Goal: Find specific page/section: Find specific page/section

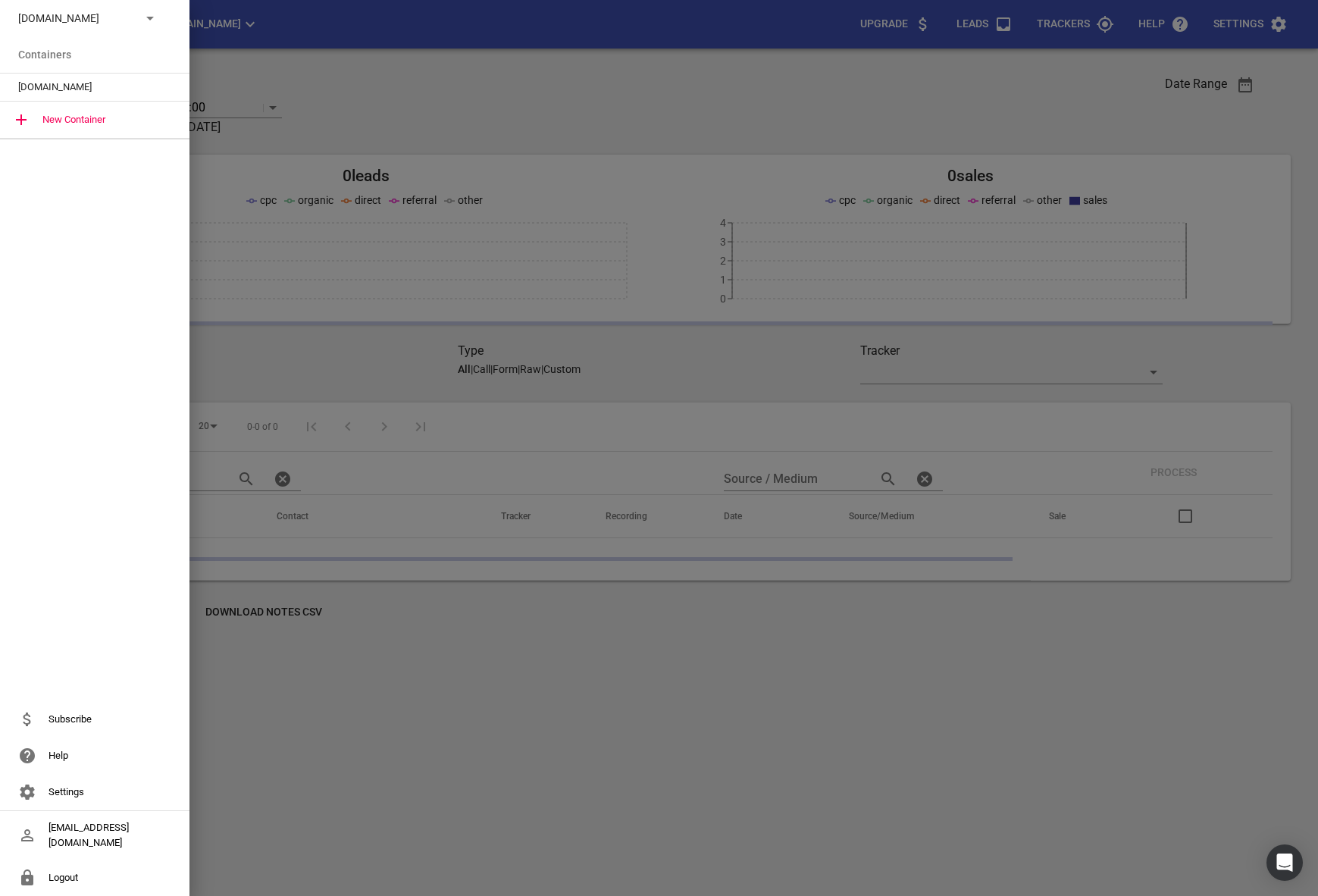
scroll to position [66, 0]
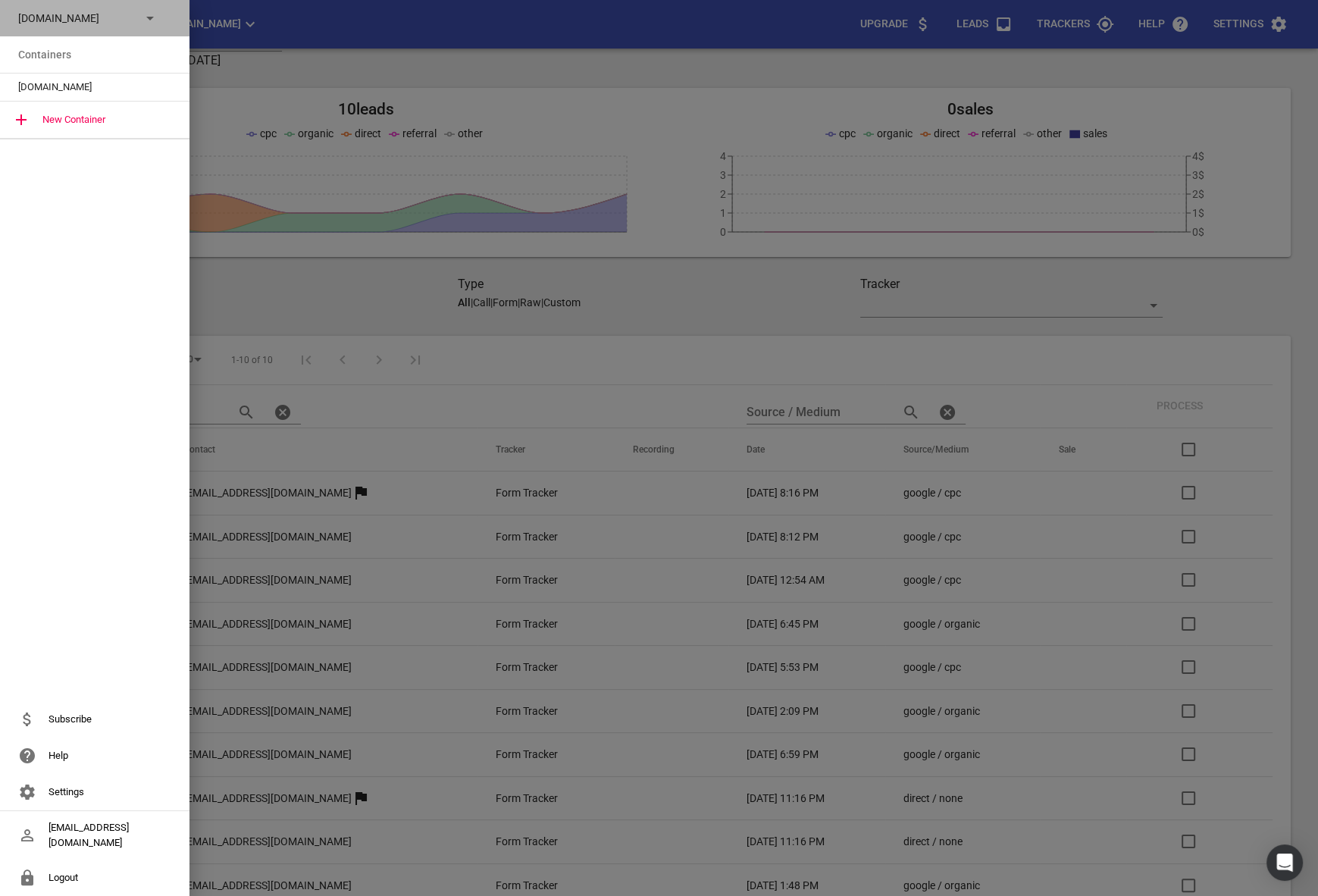
click at [107, 26] on div "[DOMAIN_NAME]" at bounding box center [95, 18] width 190 height 36
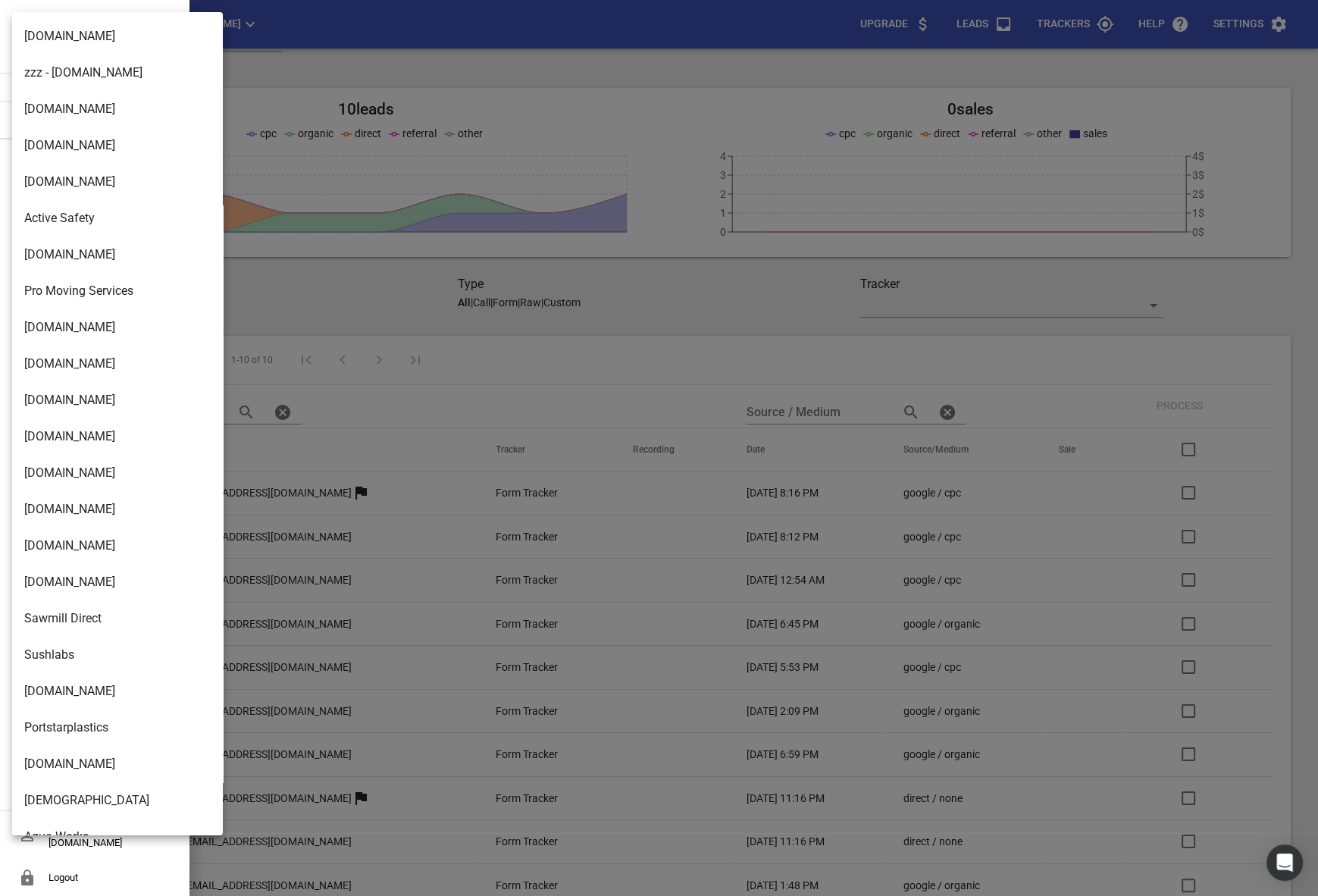
scroll to position [1067, 0]
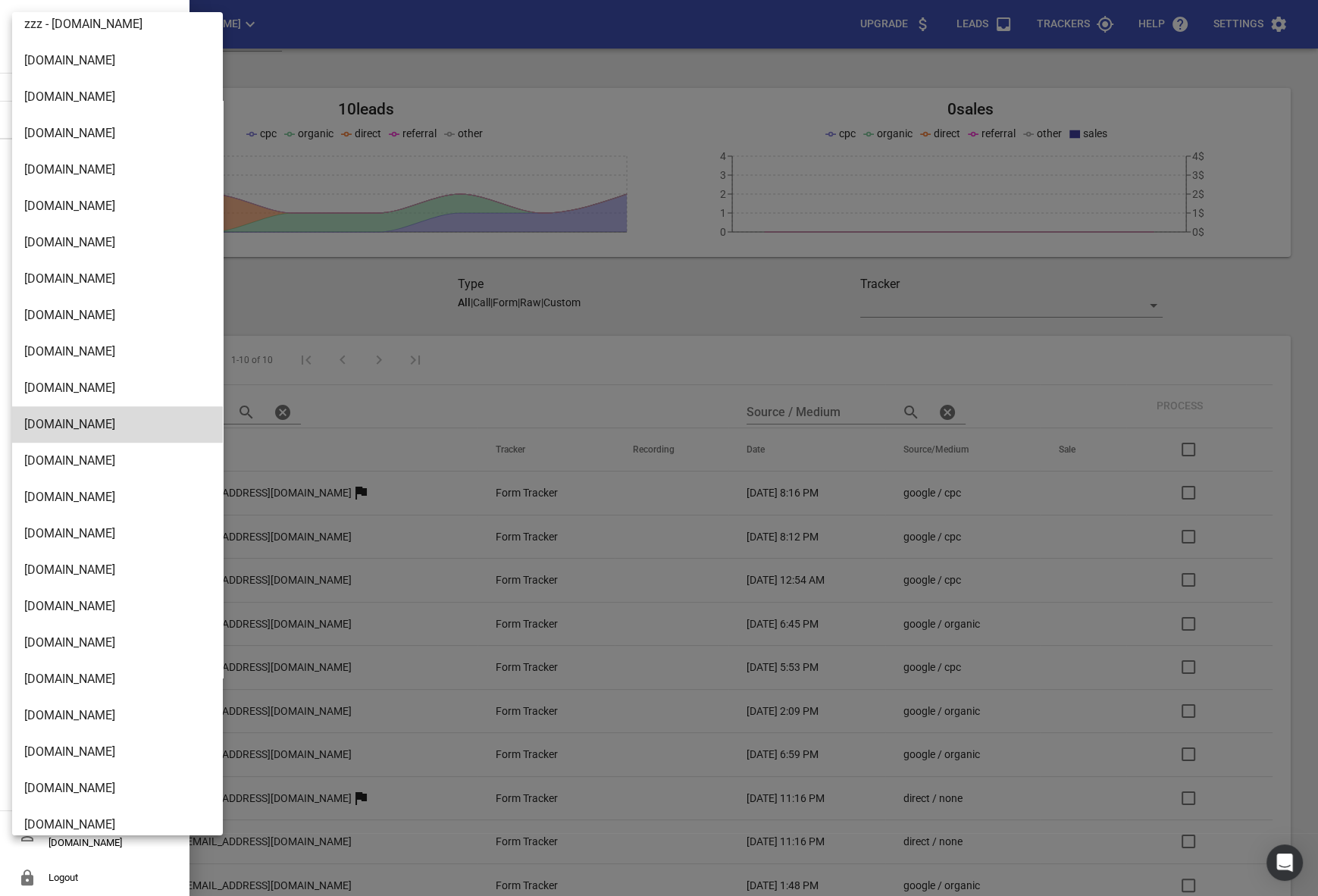
click at [84, 376] on li "[DOMAIN_NAME]" at bounding box center [117, 388] width 211 height 36
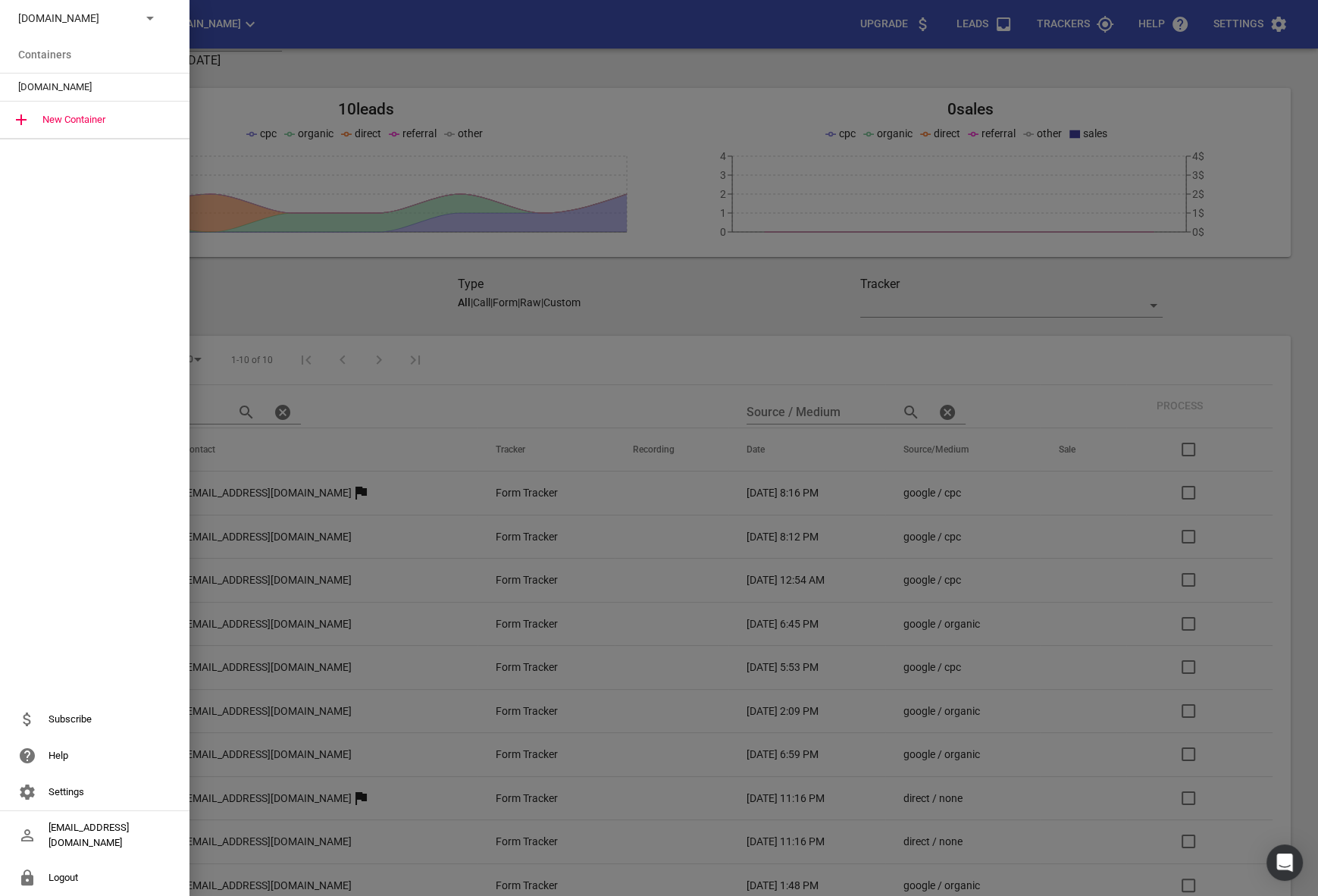
click at [116, 23] on p "[DOMAIN_NAME]" at bounding box center [73, 18] width 110 height 16
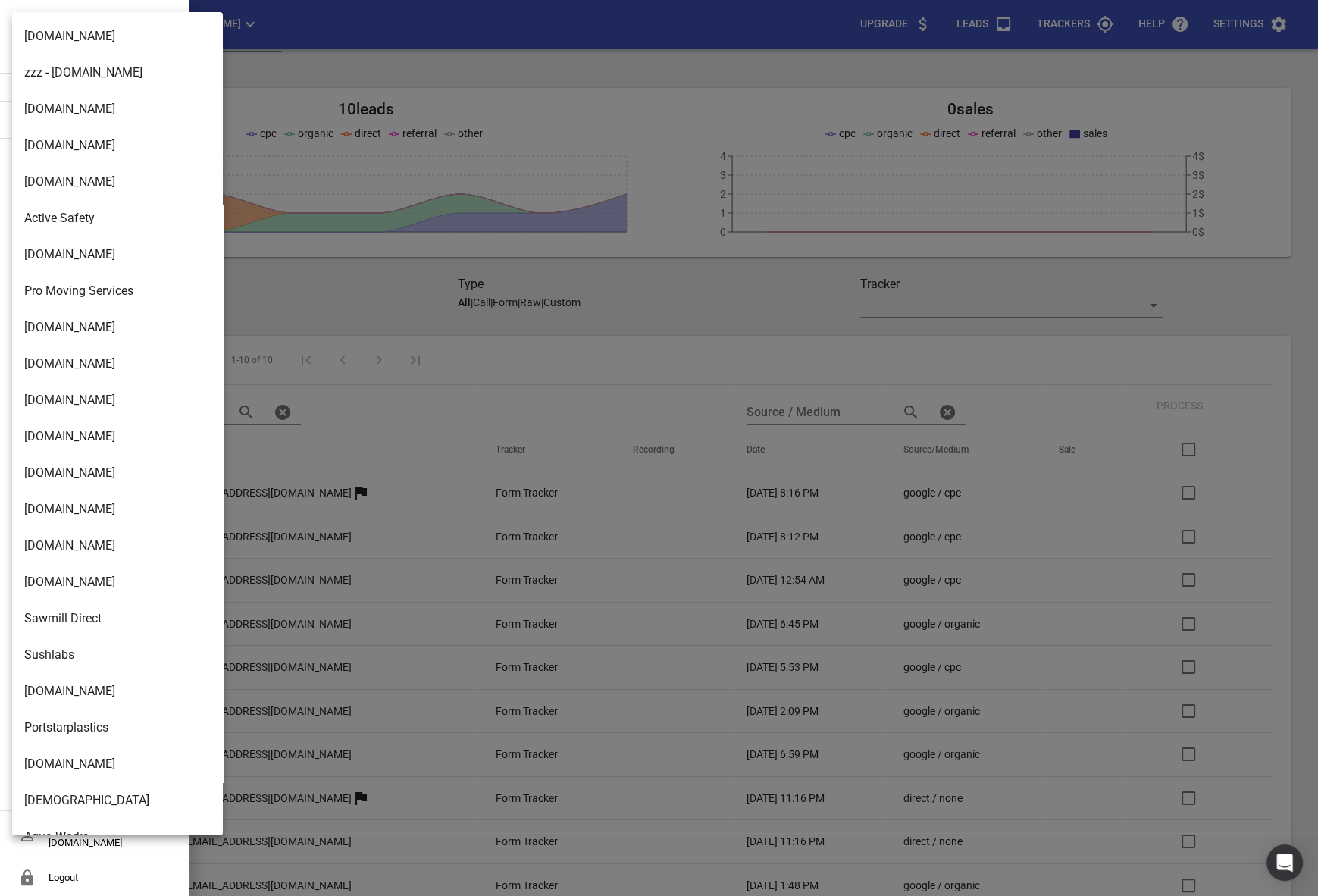
scroll to position [1031, 0]
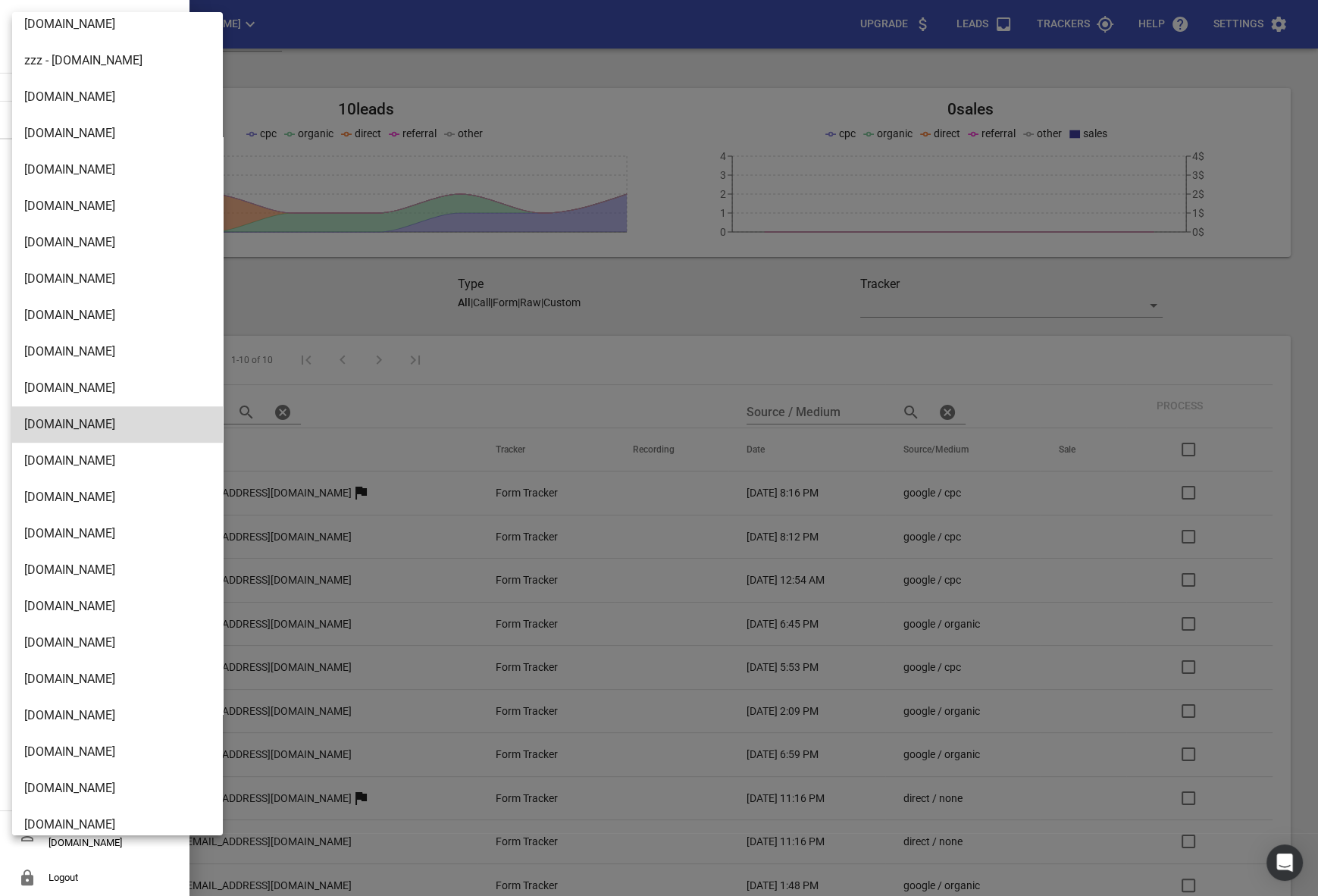
click at [66, 778] on li "[DOMAIN_NAME]" at bounding box center [117, 788] width 211 height 36
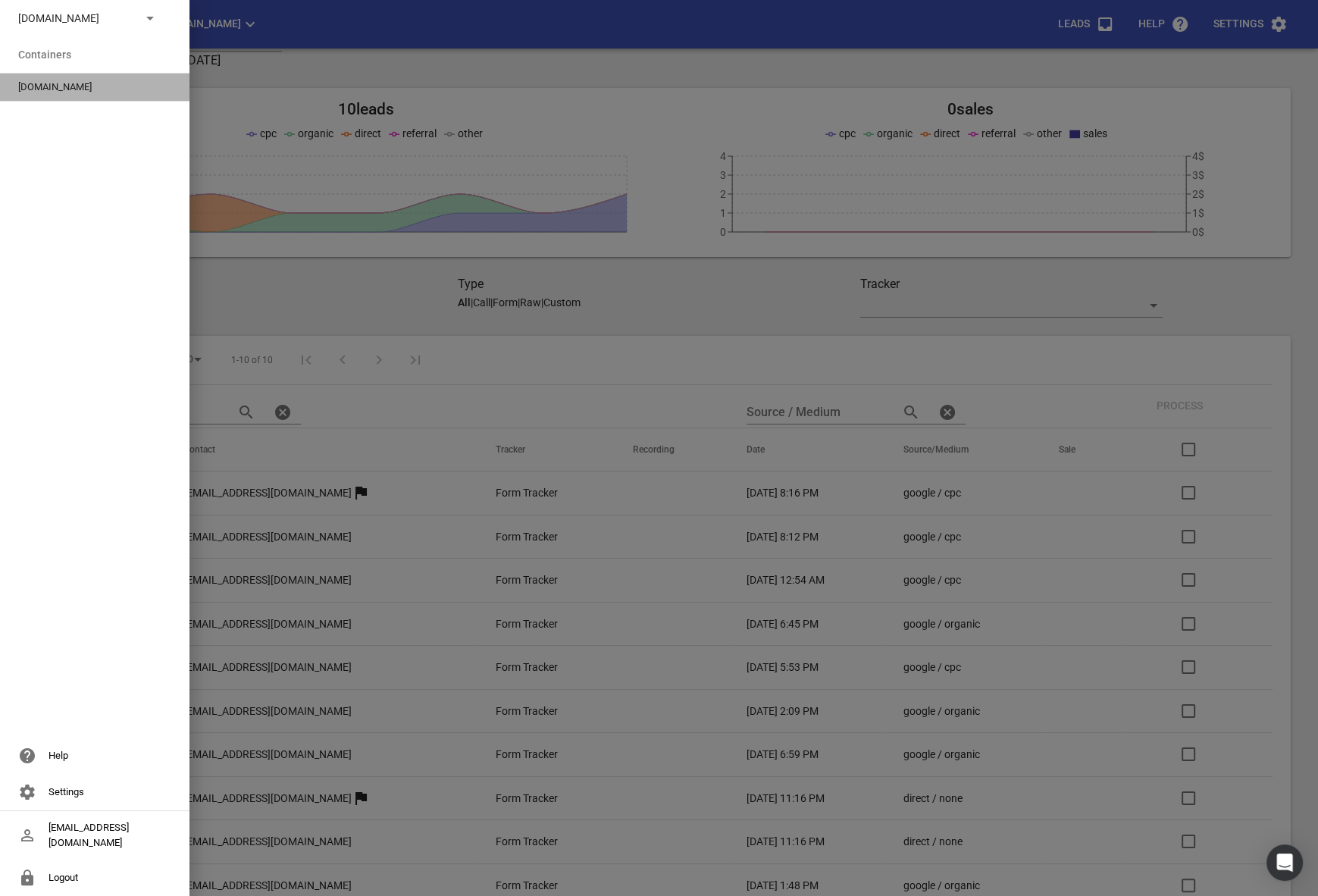
click at [51, 78] on div "[DOMAIN_NAME]" at bounding box center [95, 87] width 190 height 28
click at [99, 14] on p "[DOMAIN_NAME]" at bounding box center [73, 18] width 110 height 16
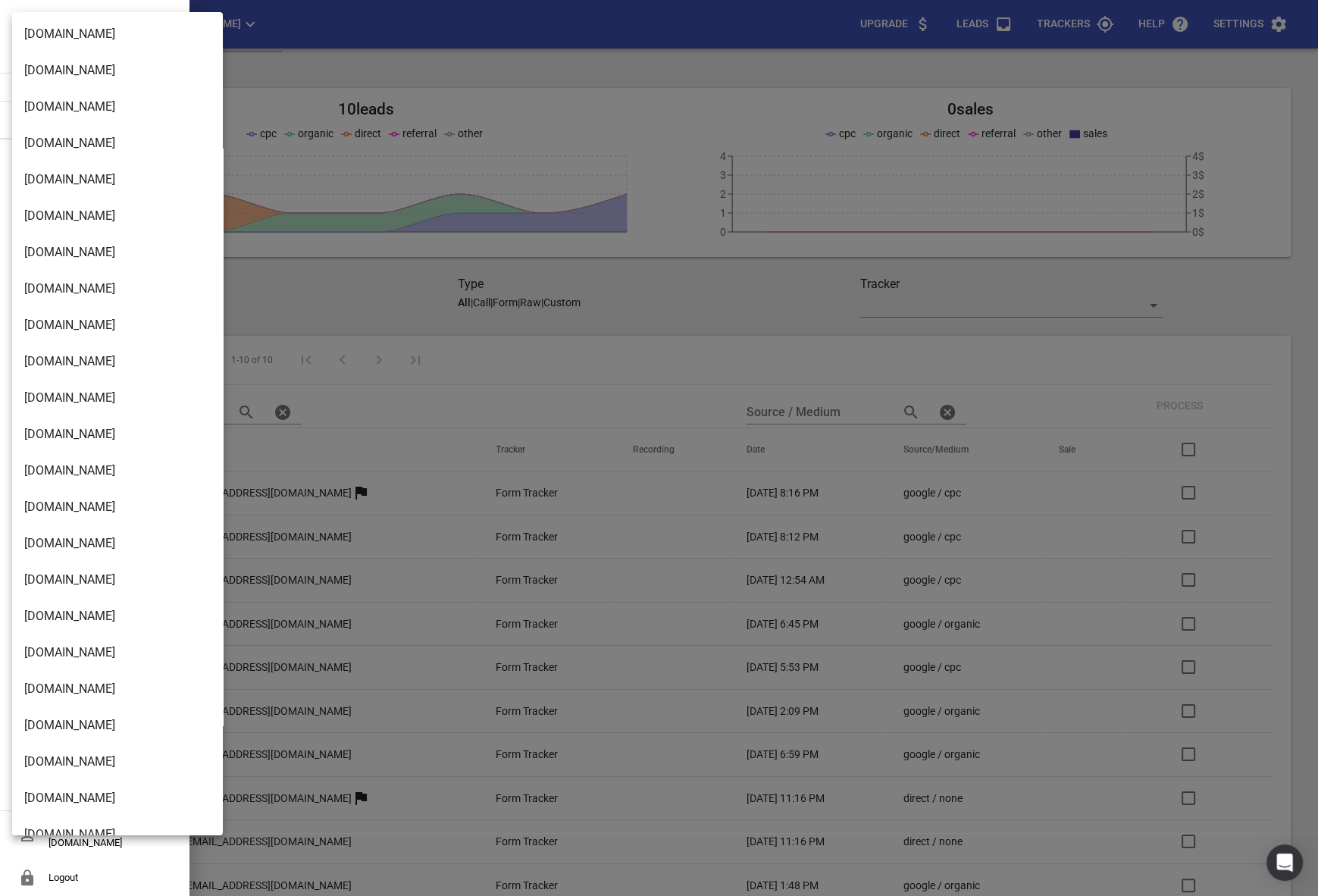
scroll to position [2427, 0]
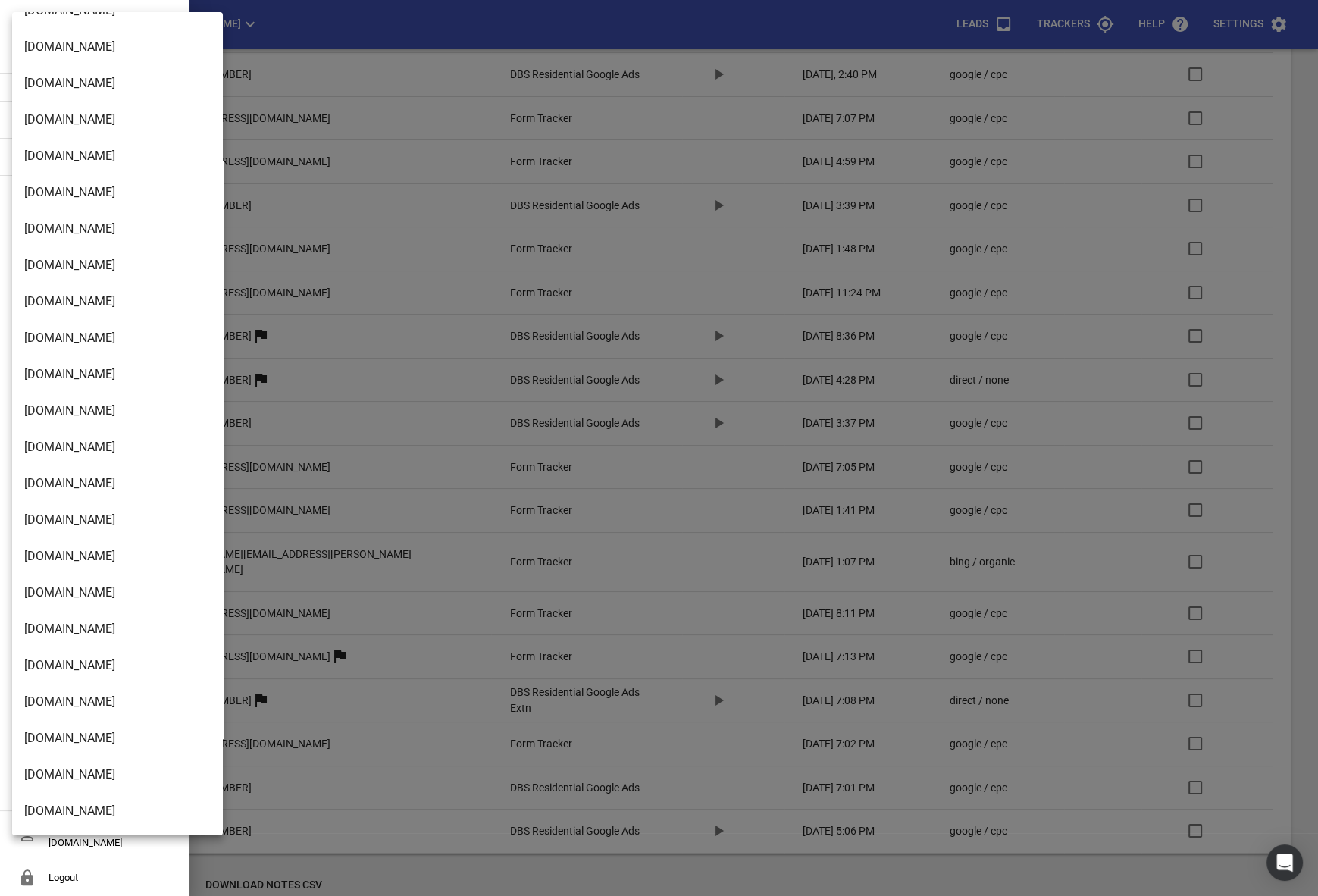
scroll to position [2427, 0]
click at [49, 823] on li "[DOMAIN_NAME]" at bounding box center [117, 812] width 211 height 36
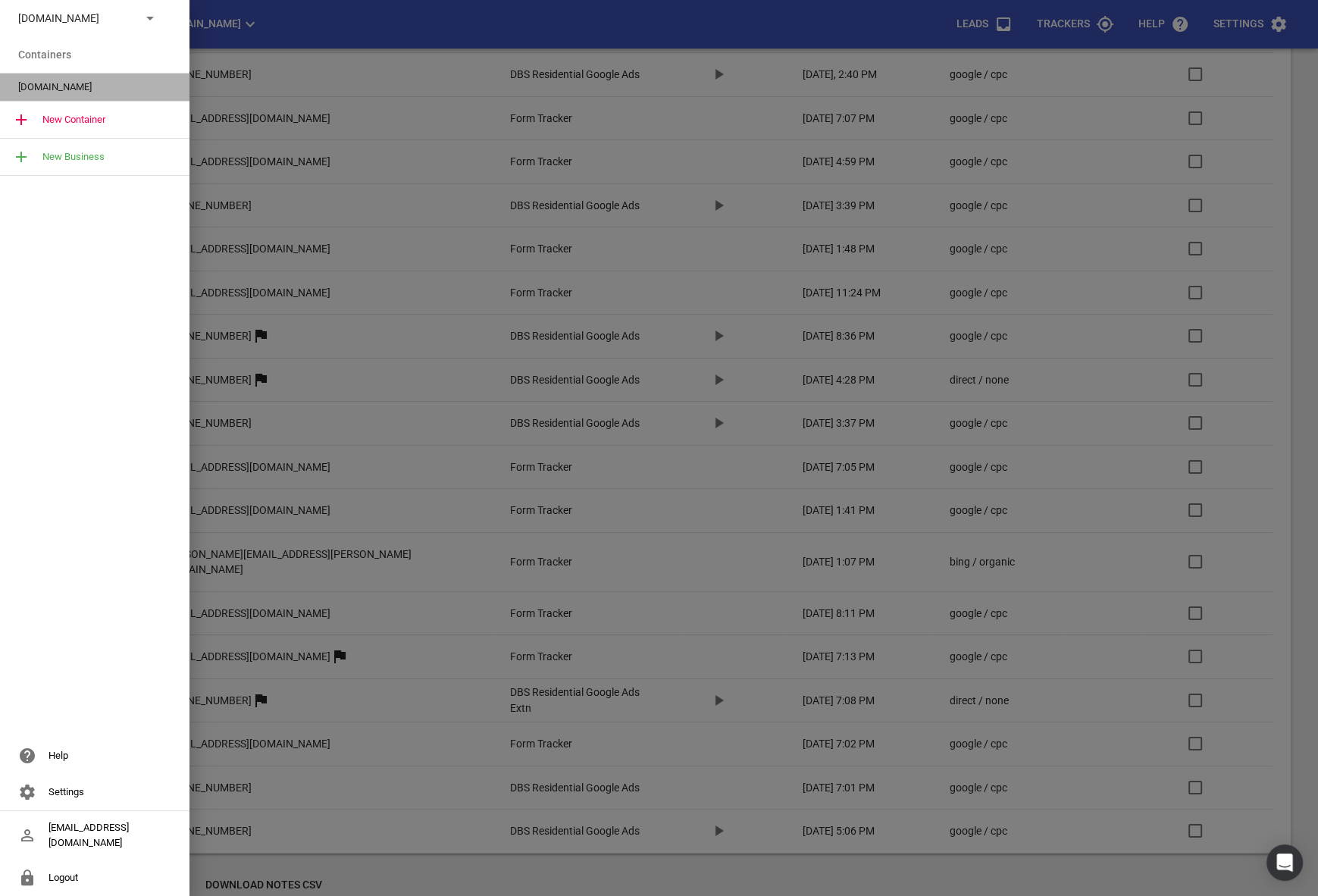
click at [50, 85] on span "[DOMAIN_NAME]" at bounding box center [89, 87] width 141 height 16
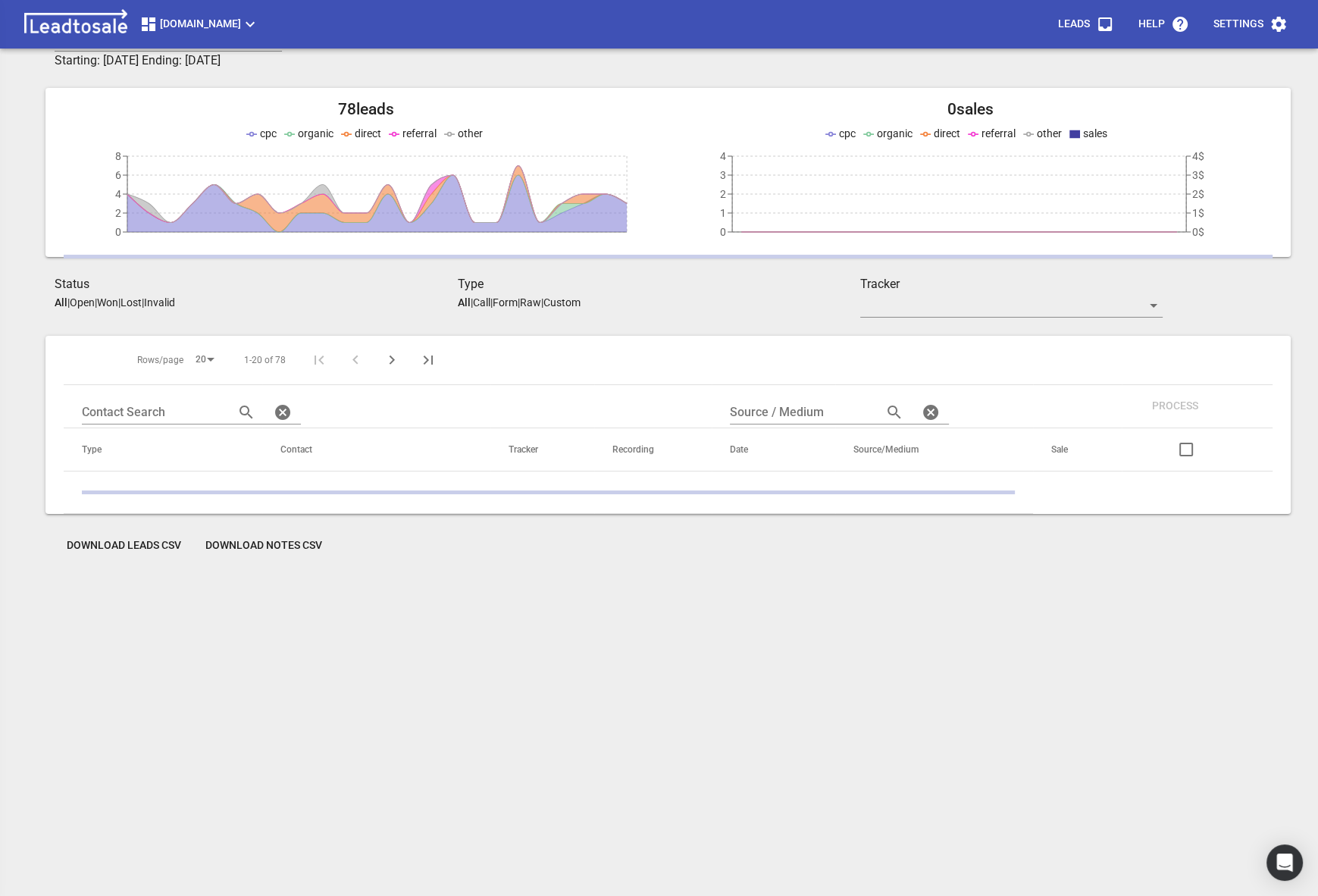
scroll to position [66, 0]
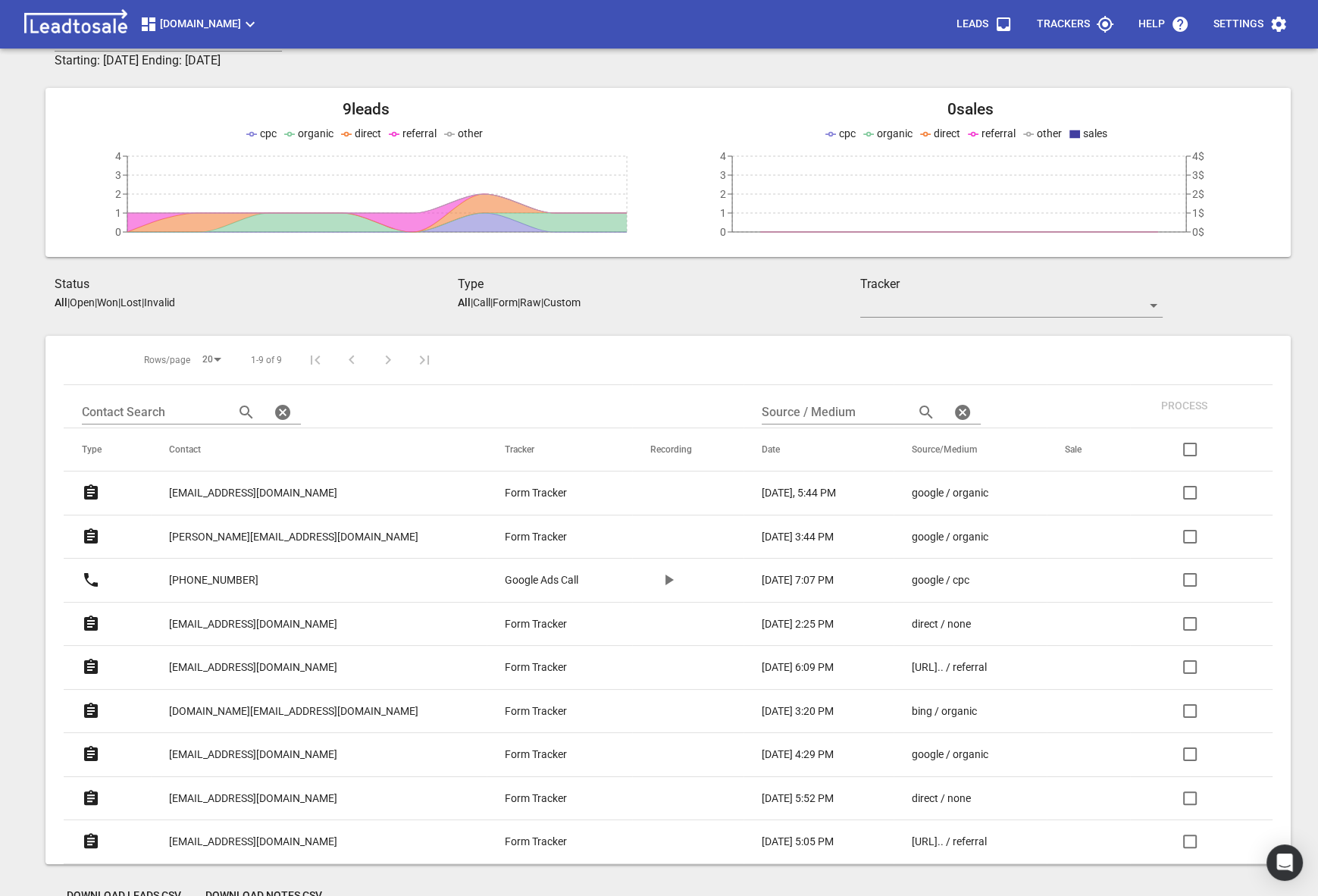
click at [333, 331] on div "All leads Timezone [GEOGRAPHIC_DATA] -07:00 Starting: [DATE] Ending: [DATE] Dat…" at bounding box center [659, 464] width 1246 height 928
